Goal: Information Seeking & Learning: Learn about a topic

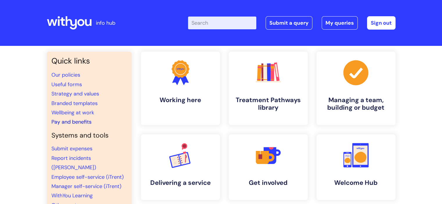
click at [76, 121] on link "Pay and benefits" at bounding box center [71, 122] width 40 height 7
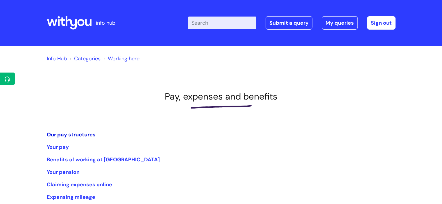
click at [82, 135] on link "Our pay structures" at bounding box center [71, 134] width 49 height 7
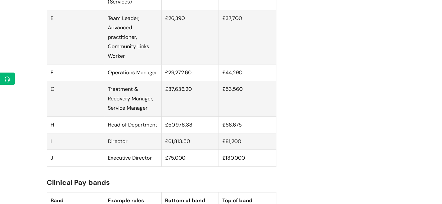
scroll to position [552, 0]
